Goal: Task Accomplishment & Management: Complete application form

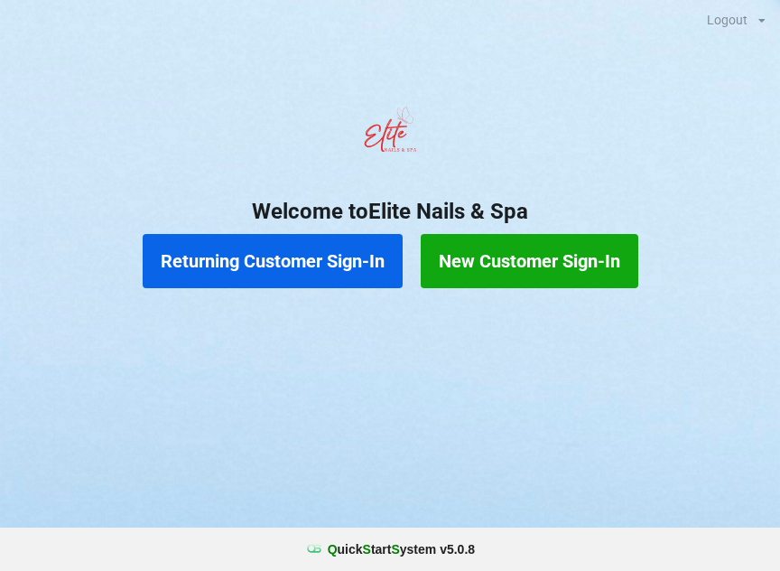
click at [293, 262] on button "Returning Customer Sign-In" at bounding box center [273, 261] width 260 height 54
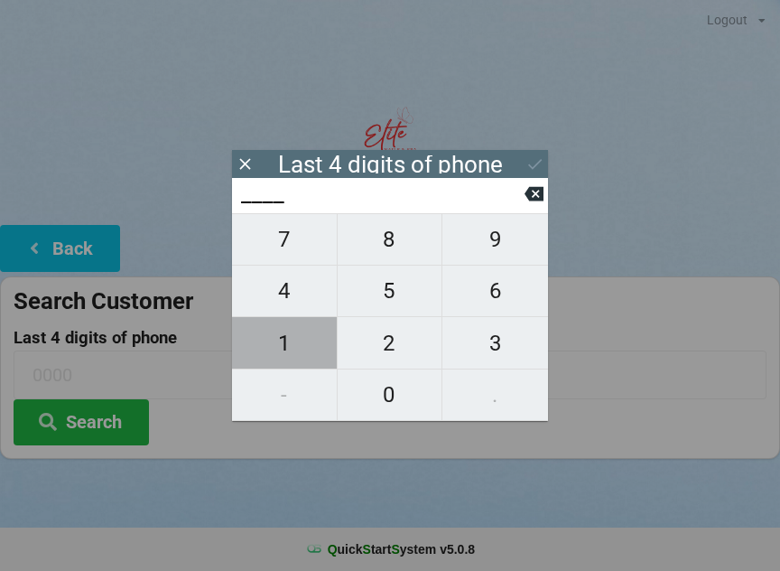
click at [303, 346] on span "1" at bounding box center [284, 343] width 105 height 38
type input "1___"
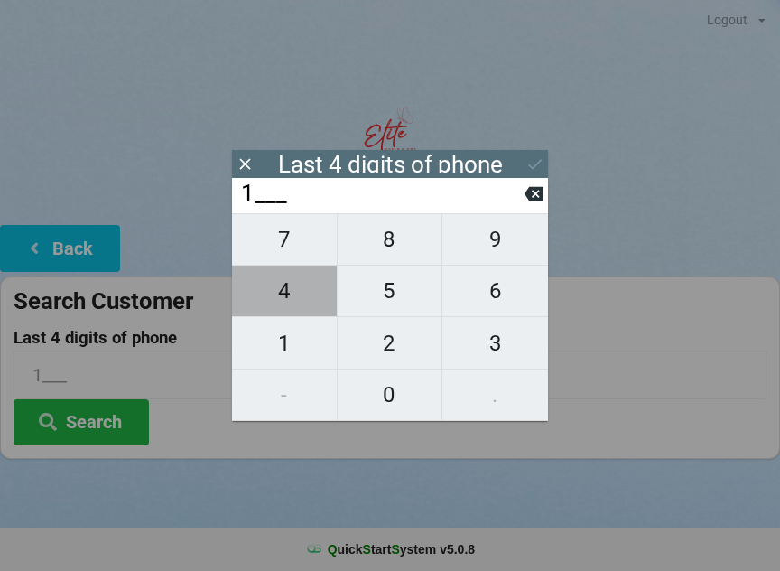
click at [314, 296] on span "4" at bounding box center [284, 291] width 105 height 38
type input "14__"
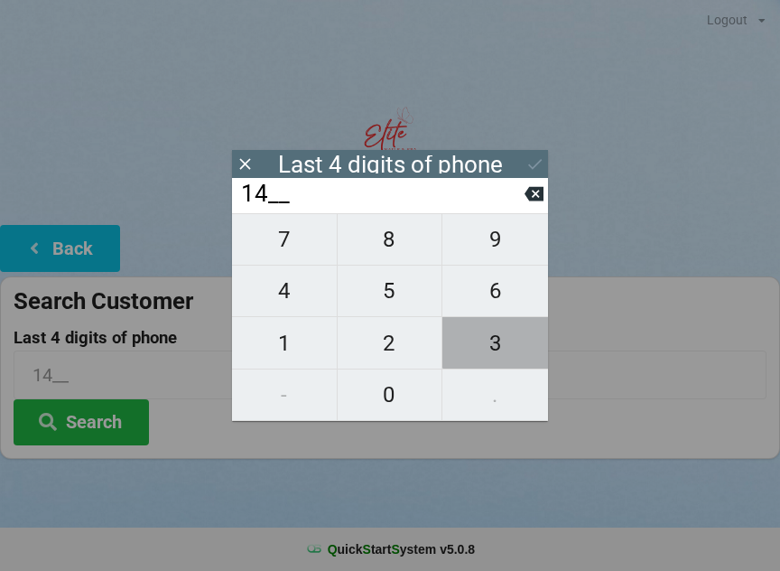
click at [517, 347] on span "3" at bounding box center [495, 343] width 106 height 38
type input "143_"
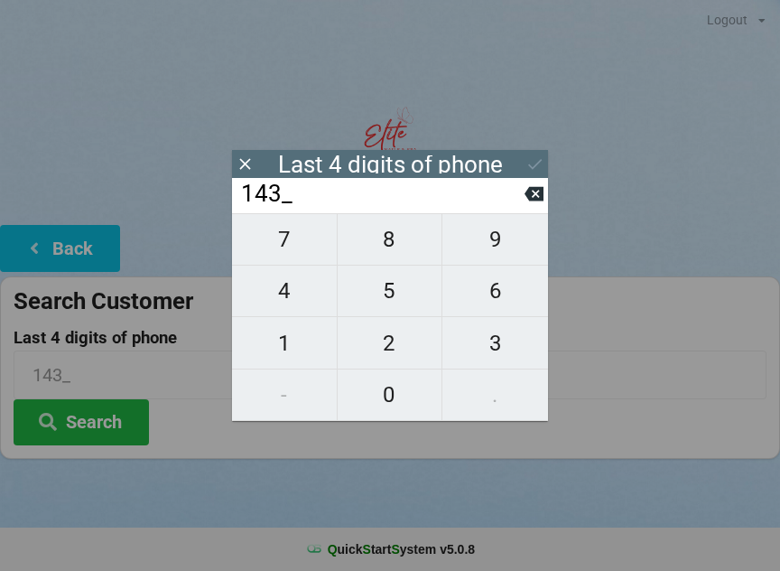
click at [302, 242] on span "7" at bounding box center [284, 239] width 105 height 38
type input "1437"
click at [543, 153] on button at bounding box center [534, 164] width 19 height 24
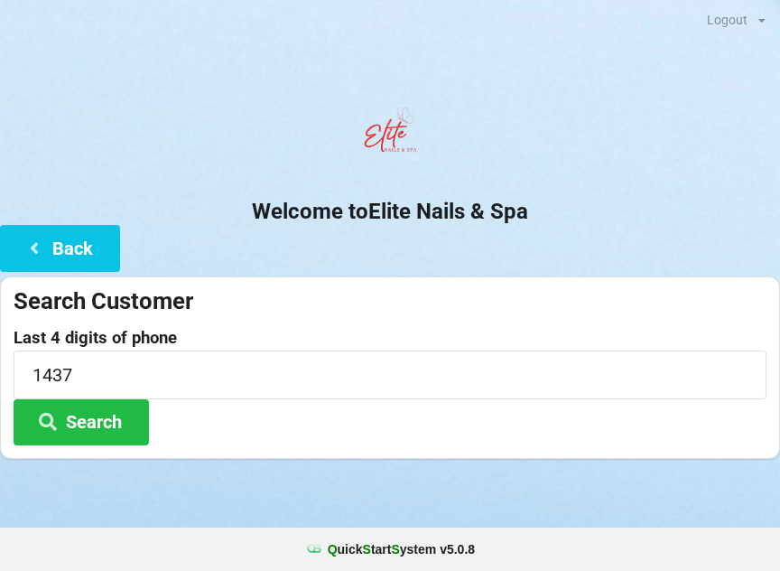
click at [102, 426] on button "Search" at bounding box center [81, 422] width 135 height 46
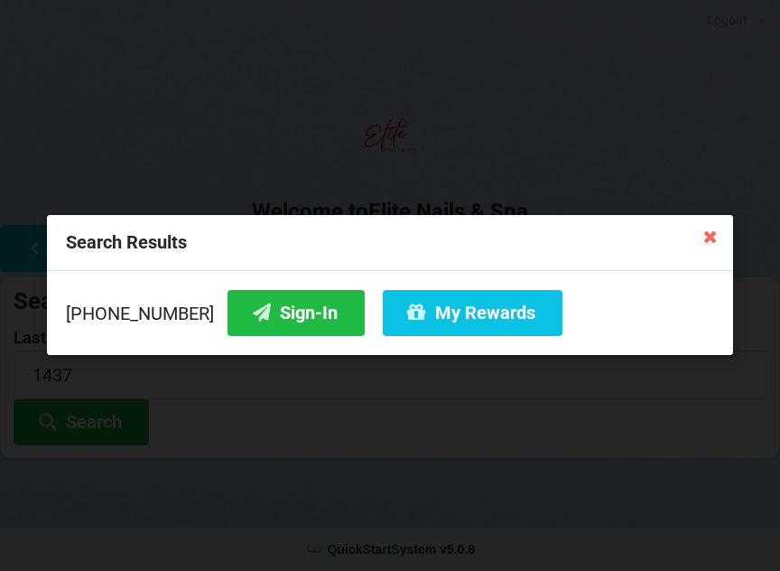
click at [275, 316] on button "Sign-In" at bounding box center [296, 313] width 137 height 46
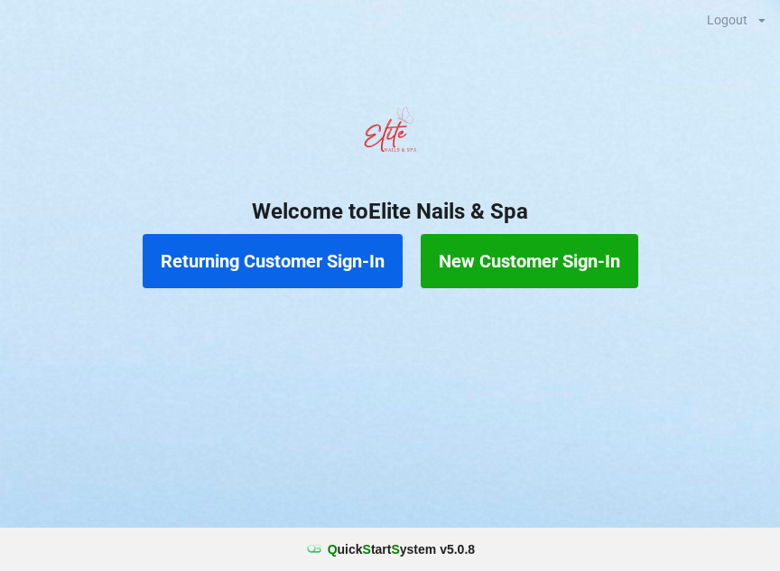
click at [290, 258] on button "Returning Customer Sign-In" at bounding box center [273, 261] width 260 height 54
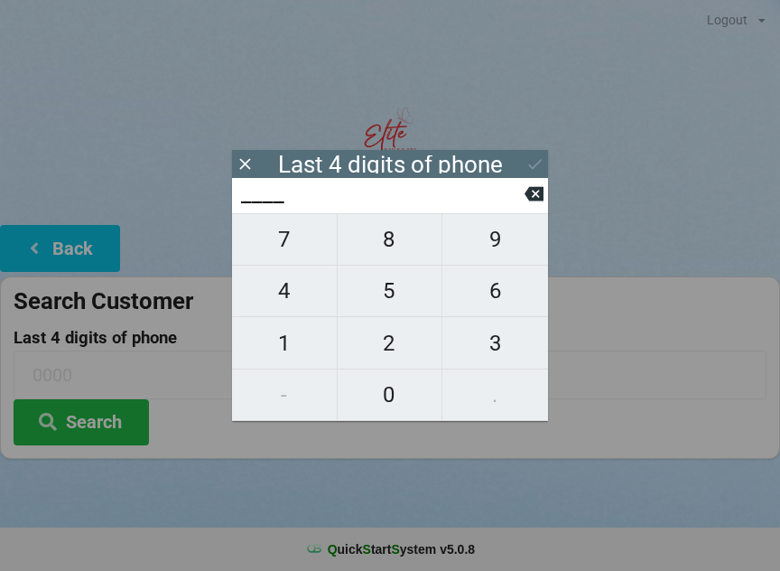
click at [241, 163] on icon at bounding box center [245, 163] width 19 height 19
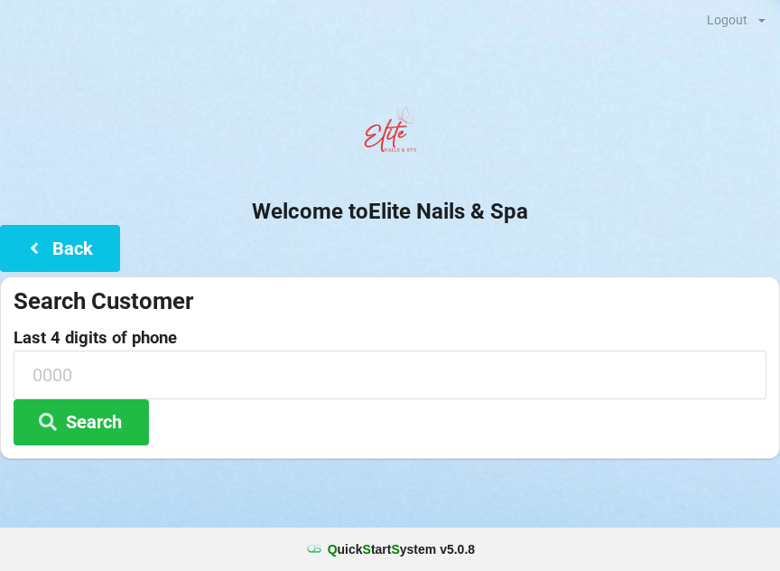
click at [63, 249] on button "Back" at bounding box center [60, 248] width 120 height 46
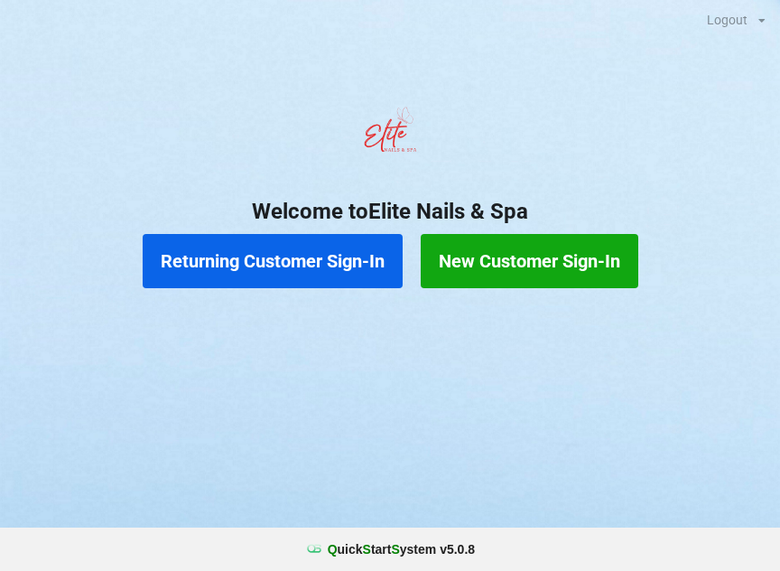
click at [284, 262] on button "Returning Customer Sign-In" at bounding box center [273, 261] width 260 height 54
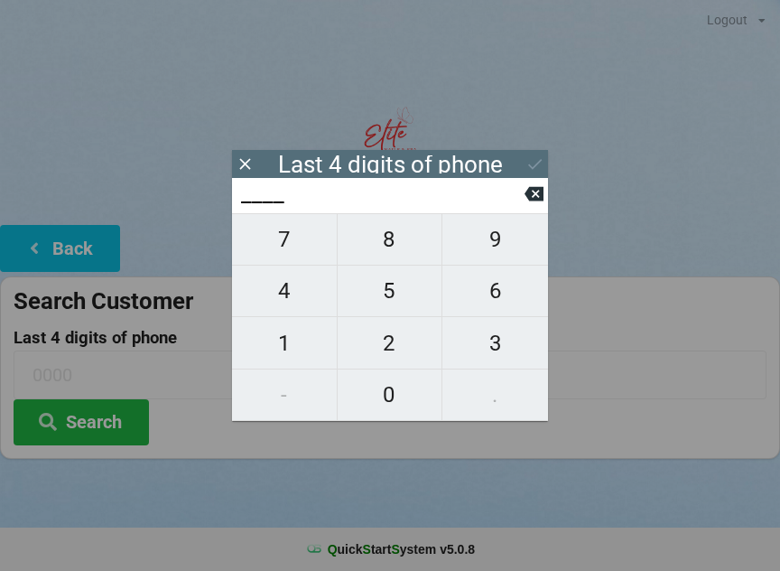
click at [280, 344] on span "1" at bounding box center [284, 343] width 105 height 38
type input "1___"
click at [281, 305] on span "4" at bounding box center [284, 291] width 105 height 38
type input "14__"
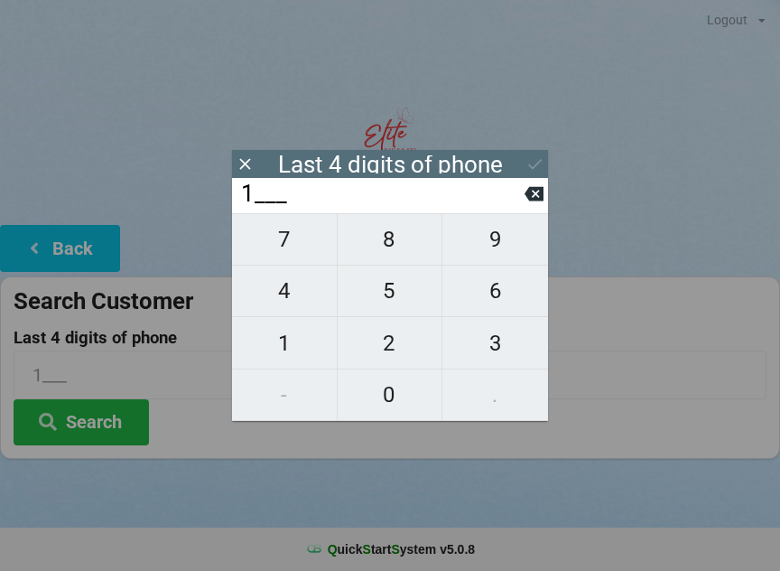
type input "14__"
click at [485, 357] on span "3" at bounding box center [495, 343] width 106 height 38
type input "143_"
click at [286, 250] on span "7" at bounding box center [284, 239] width 105 height 38
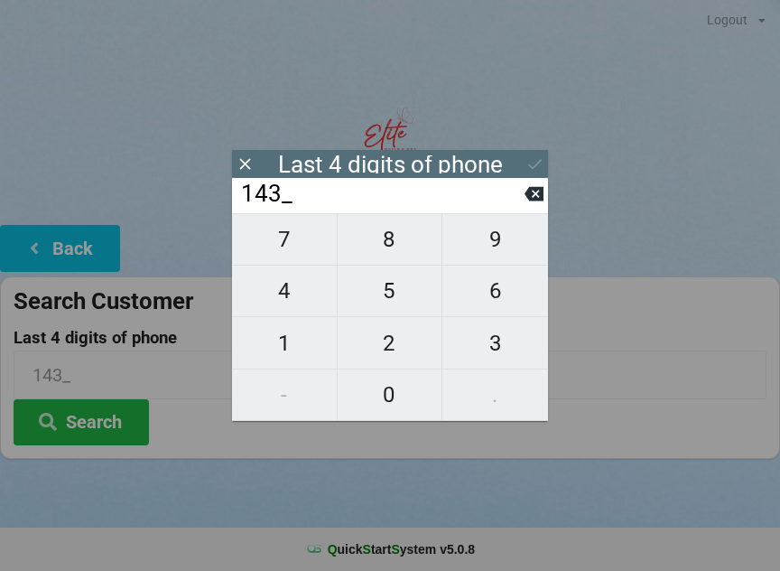
type input "1437"
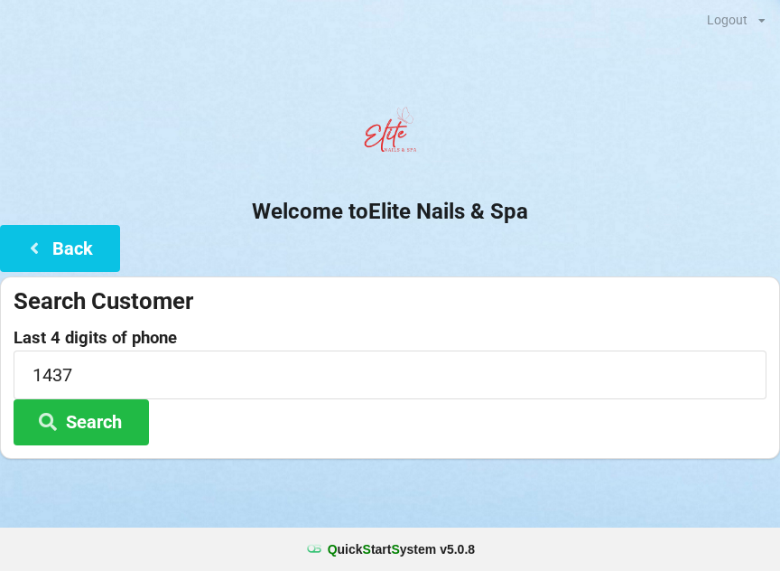
click at [87, 426] on button "Search" at bounding box center [81, 422] width 135 height 46
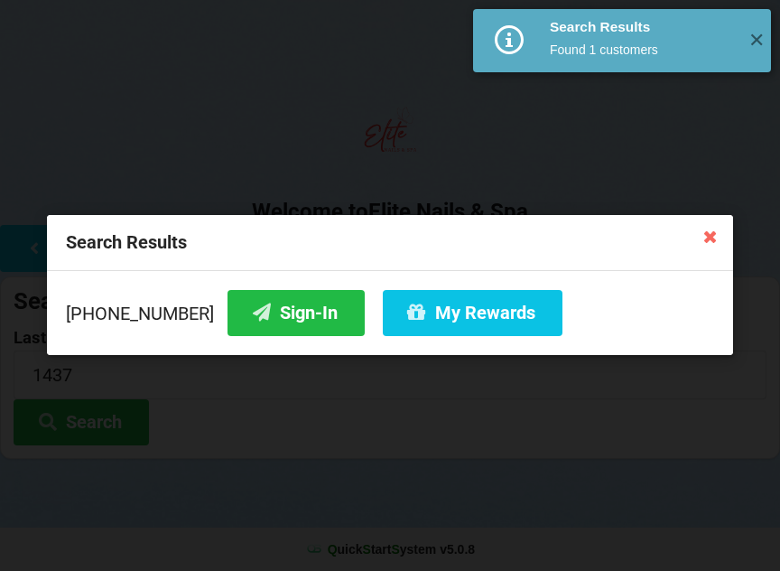
click at [253, 308] on button "Sign-In" at bounding box center [296, 313] width 137 height 46
